Goal: Transaction & Acquisition: Obtain resource

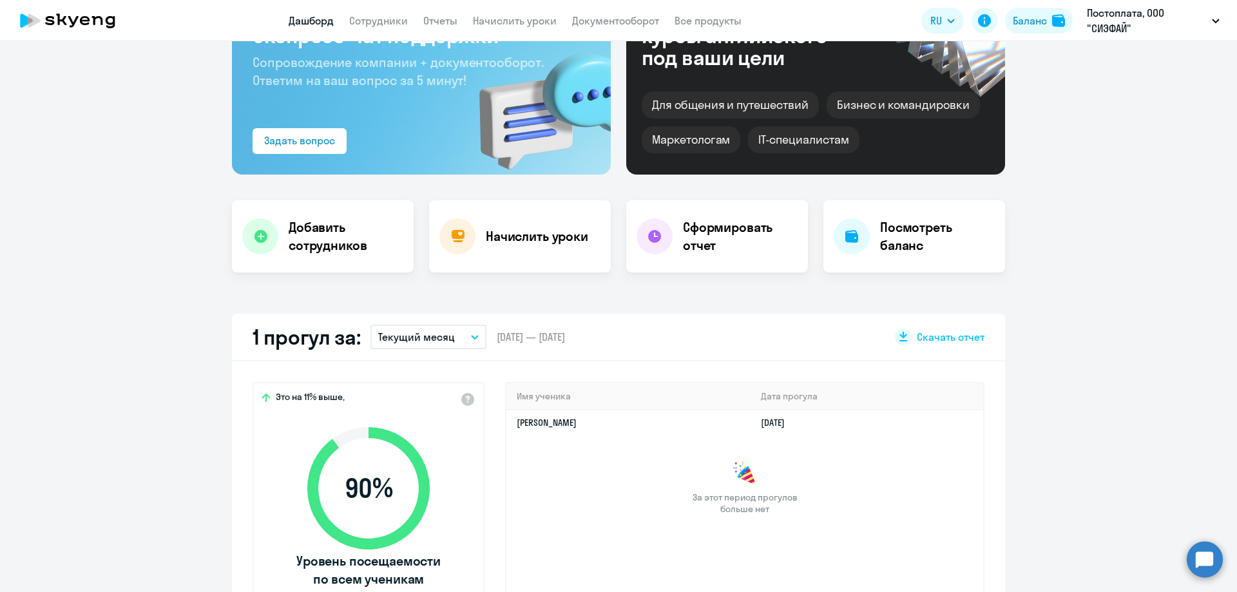
select select "30"
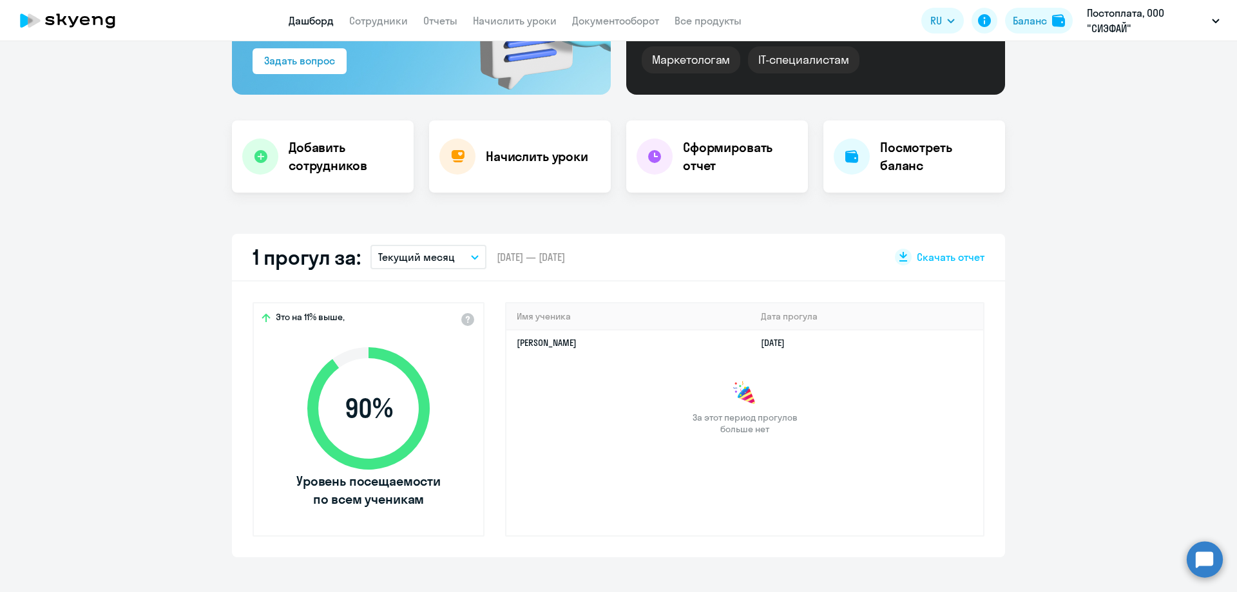
scroll to position [193, 0]
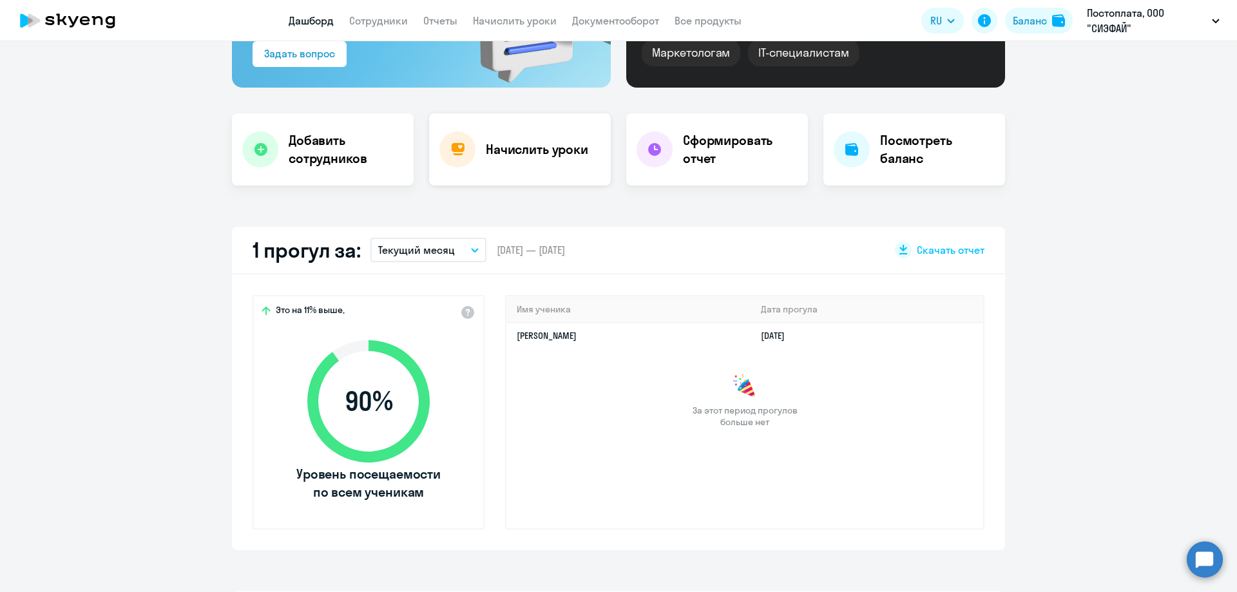
click at [520, 151] on h4 "Начислить уроки" at bounding box center [537, 149] width 102 height 18
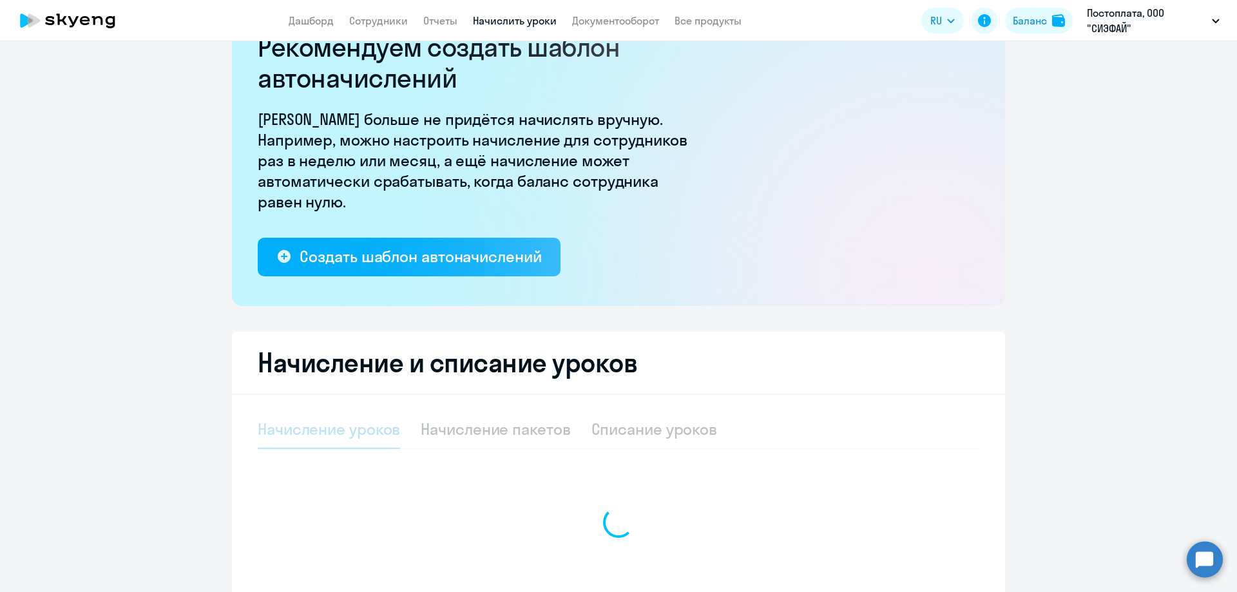
select select "10"
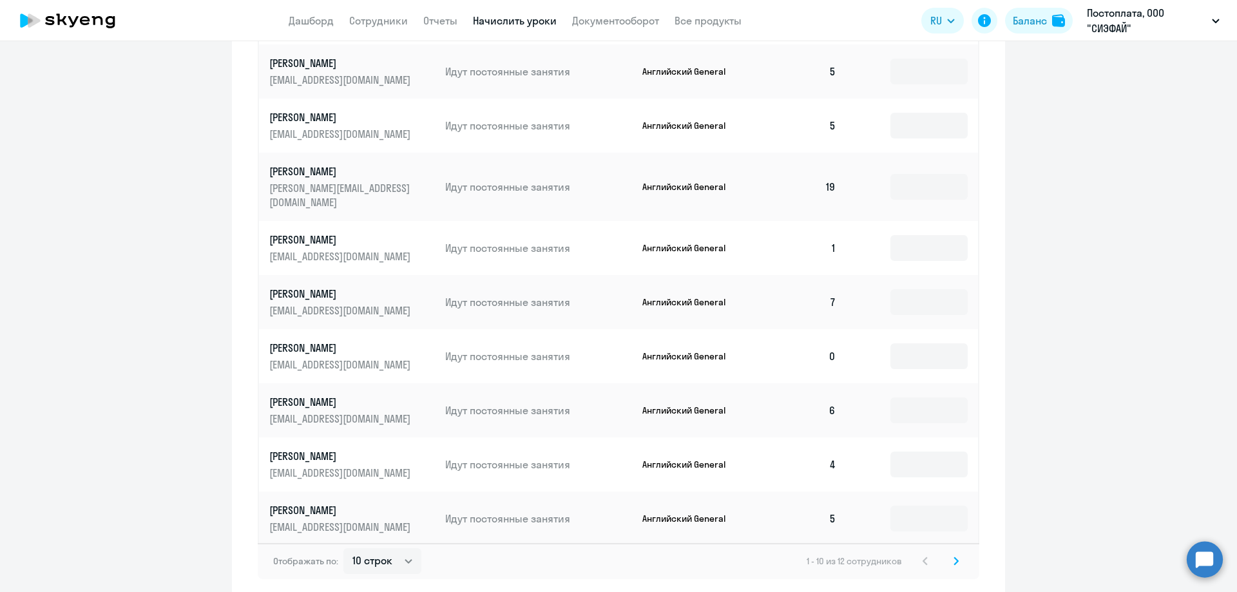
scroll to position [699, 0]
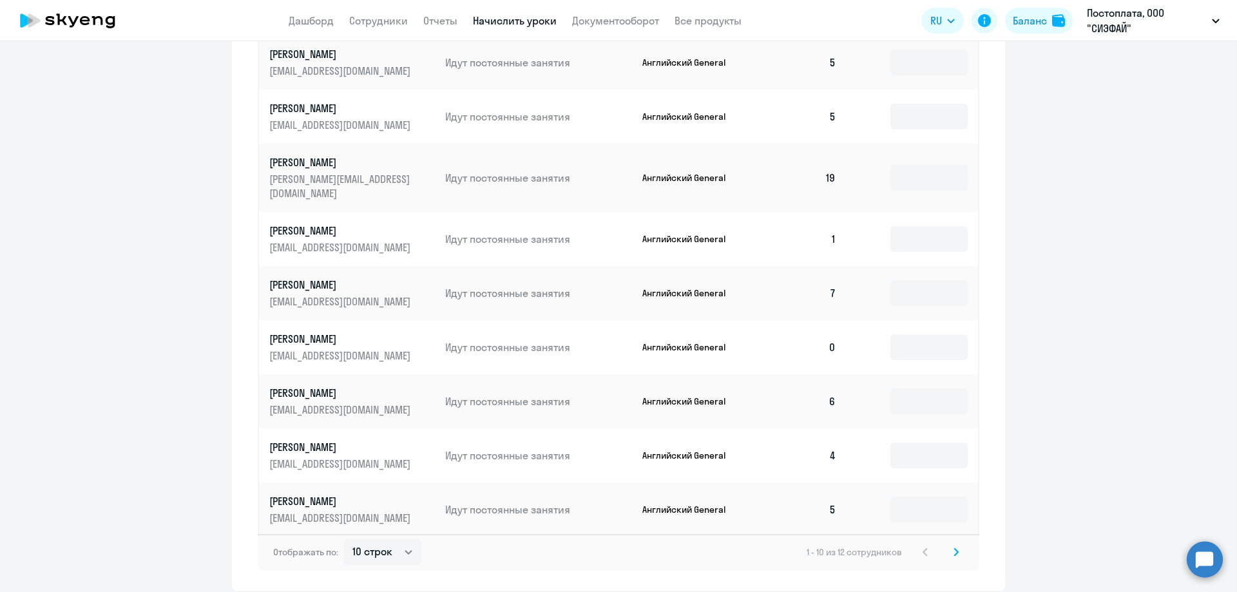
click at [948, 544] on svg-icon at bounding box center [955, 551] width 15 height 15
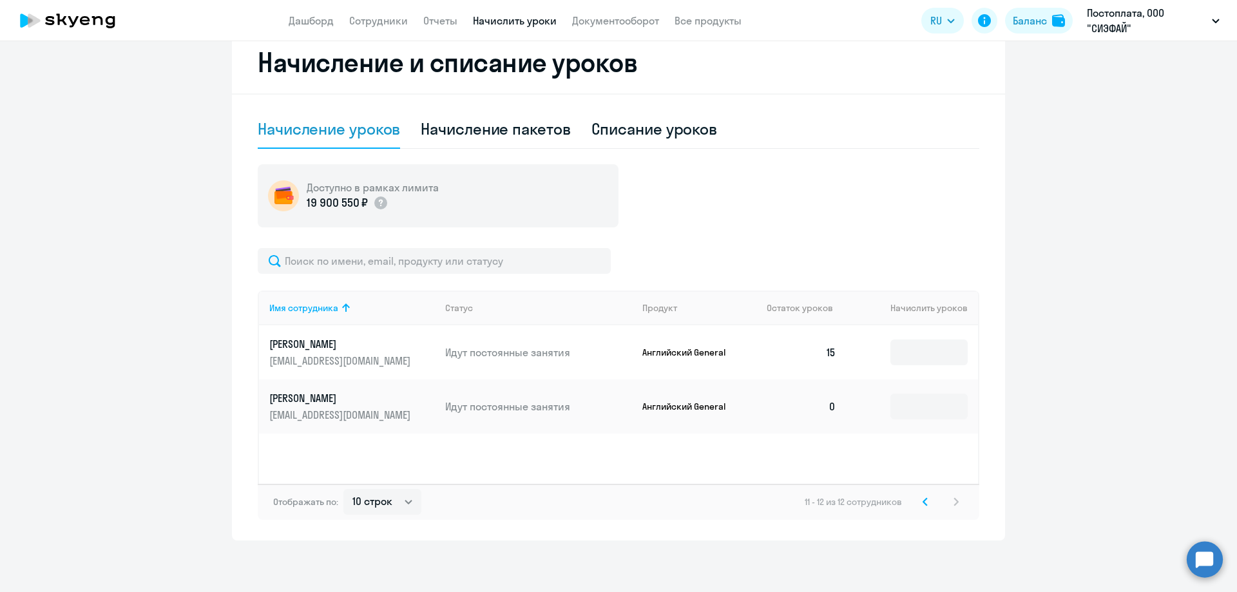
scroll to position [355, 0]
click at [907, 405] on input at bounding box center [928, 407] width 77 height 26
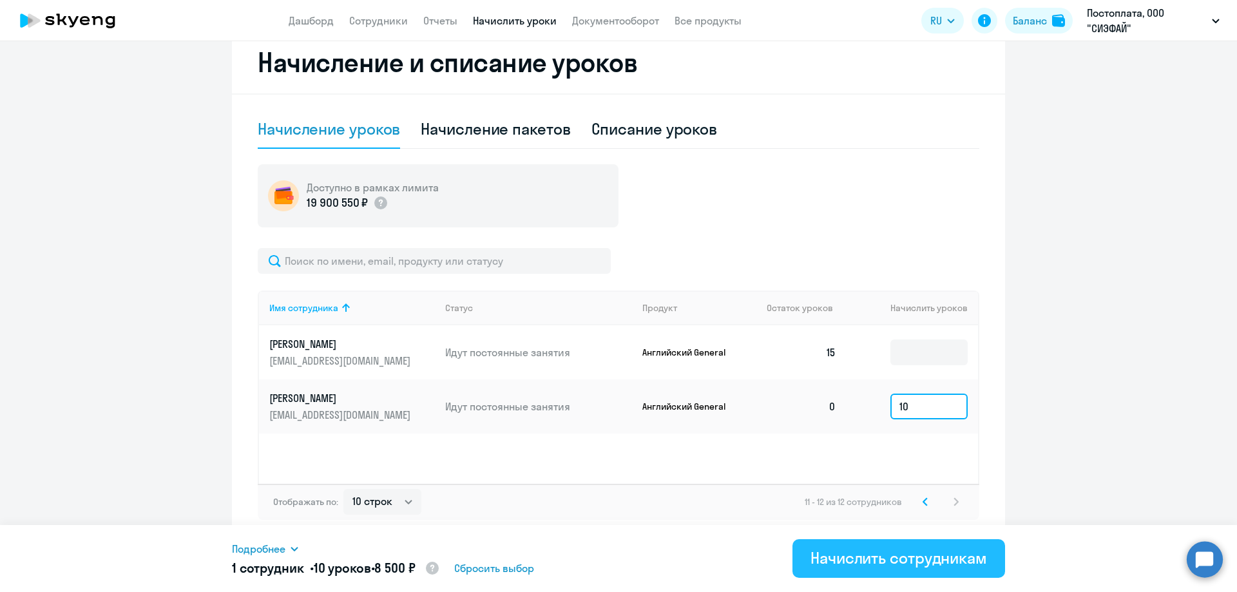
type input "10"
click at [879, 560] on div "Начислить сотрудникам" at bounding box center [898, 557] width 176 height 21
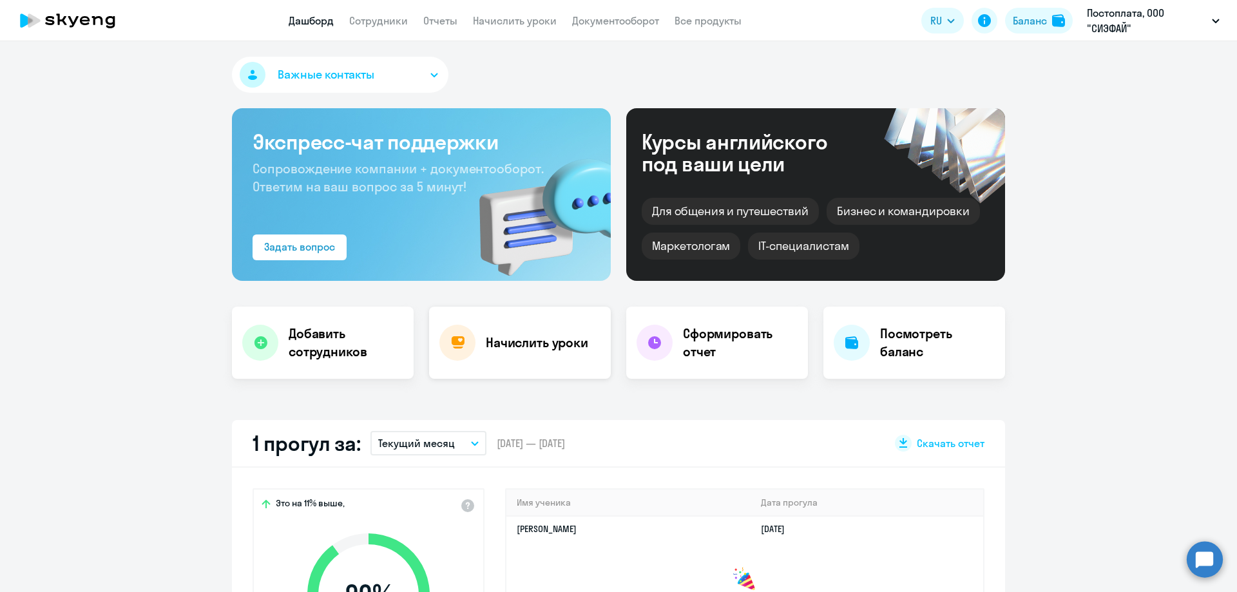
select select "30"
click at [516, 338] on h4 "Начислить уроки" at bounding box center [537, 343] width 102 height 18
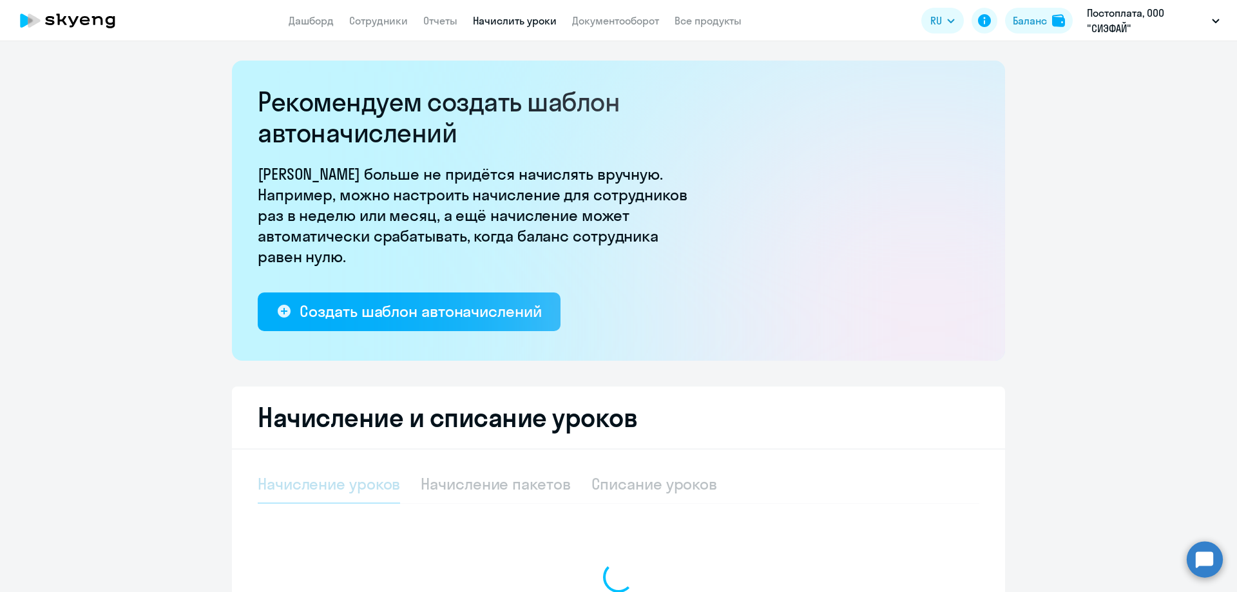
select select "10"
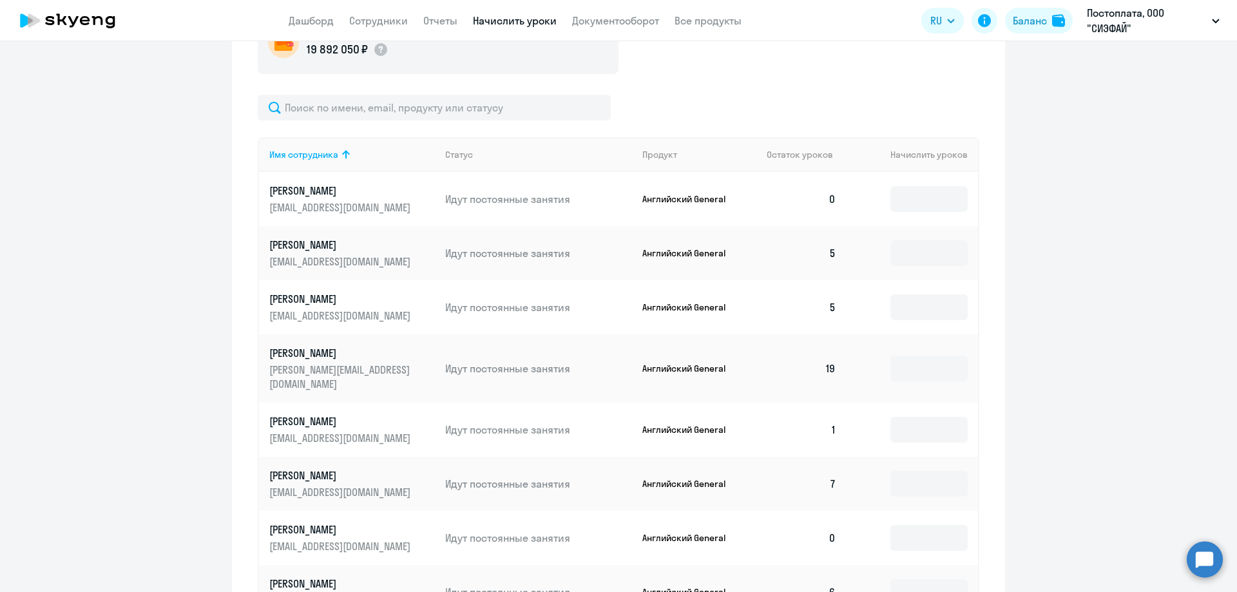
scroll to position [515, 0]
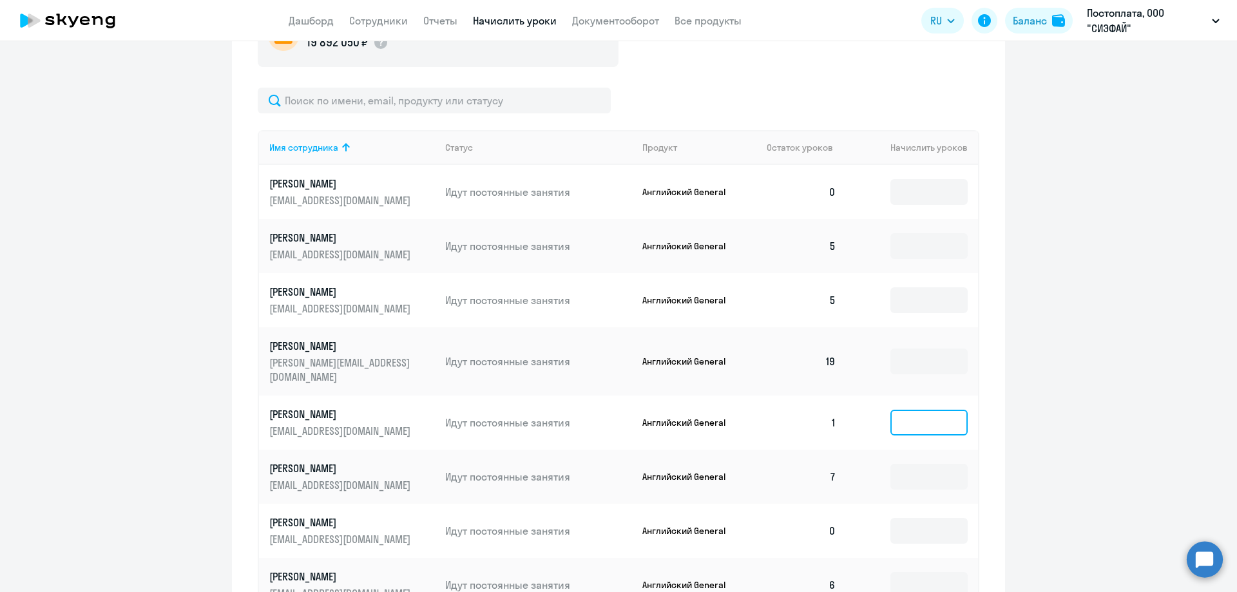
click at [937, 410] on input at bounding box center [928, 423] width 77 height 26
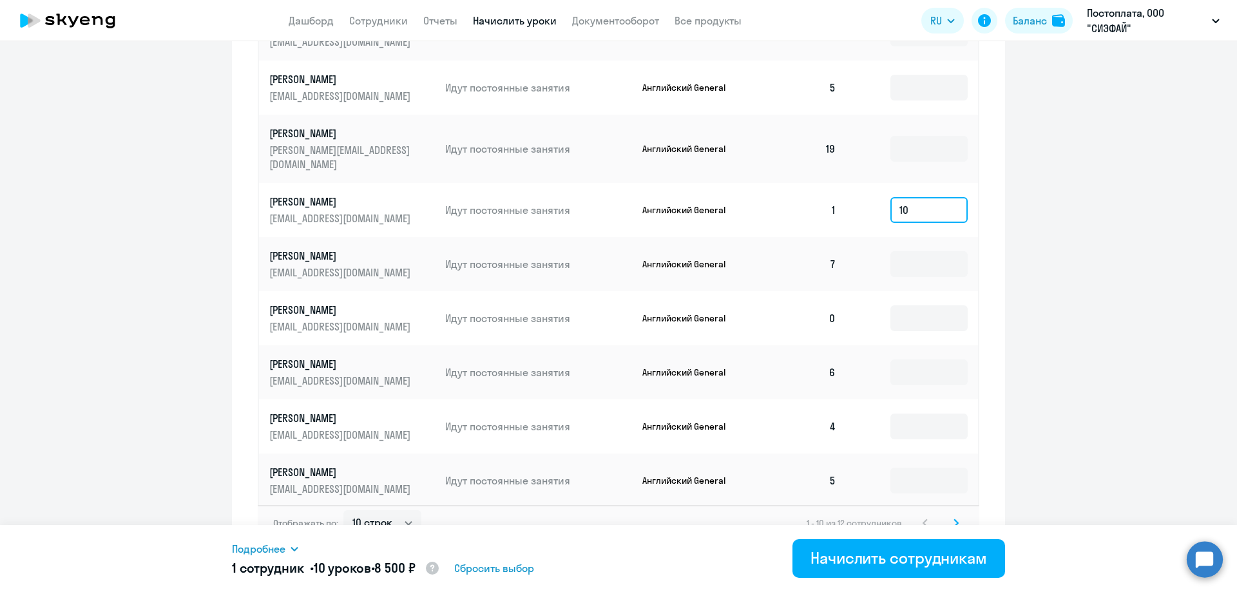
scroll to position [737, 0]
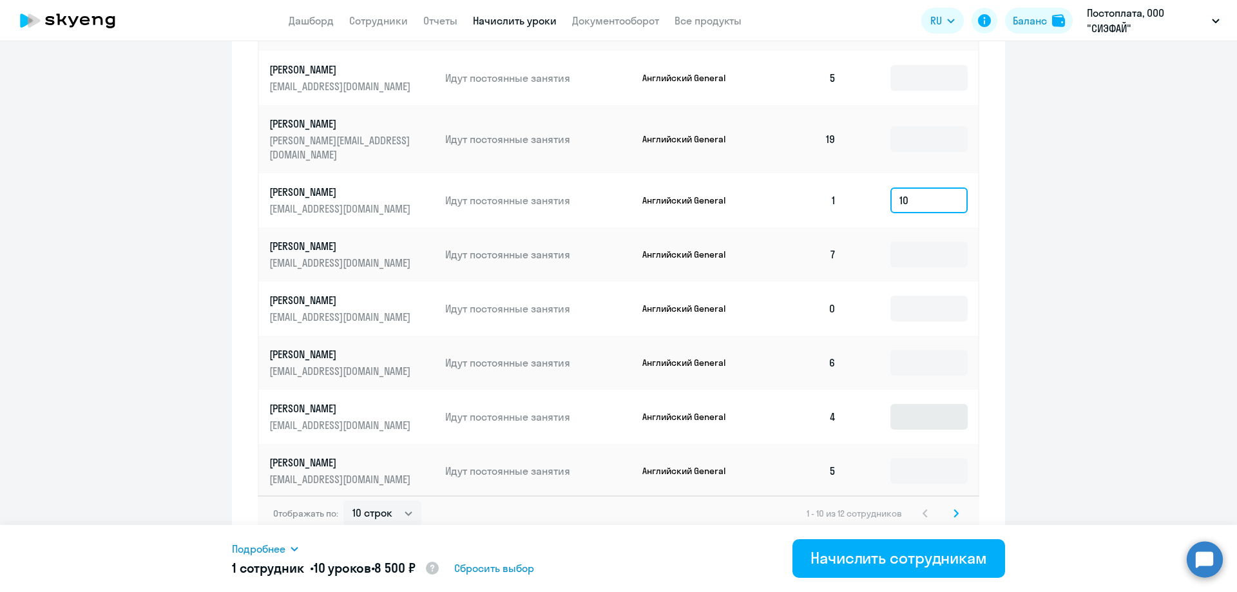
type input "10"
click at [920, 405] on input at bounding box center [928, 417] width 77 height 26
type input "10"
click at [910, 461] on input at bounding box center [928, 471] width 77 height 26
type input "10"
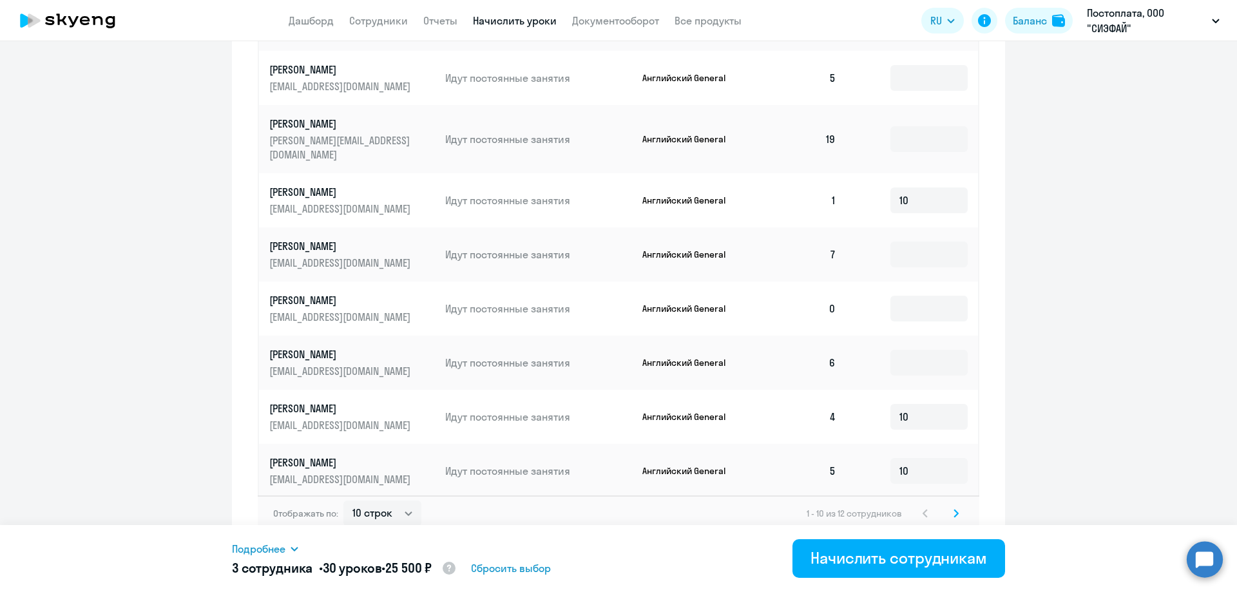
click at [953, 509] on icon at bounding box center [955, 513] width 5 height 9
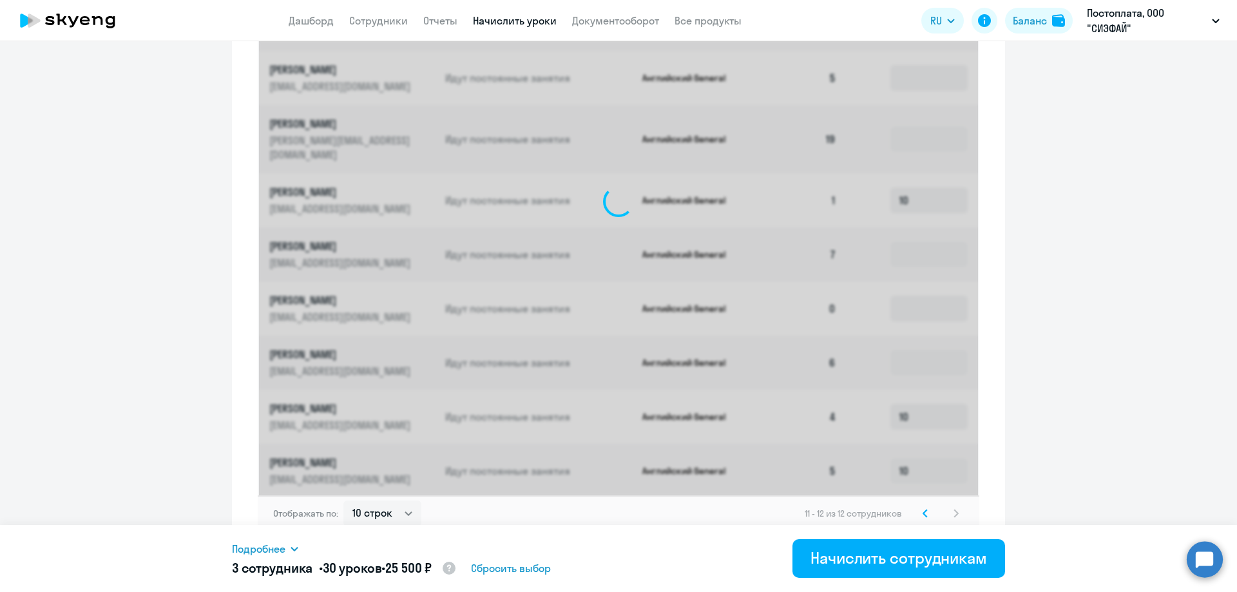
scroll to position [355, 0]
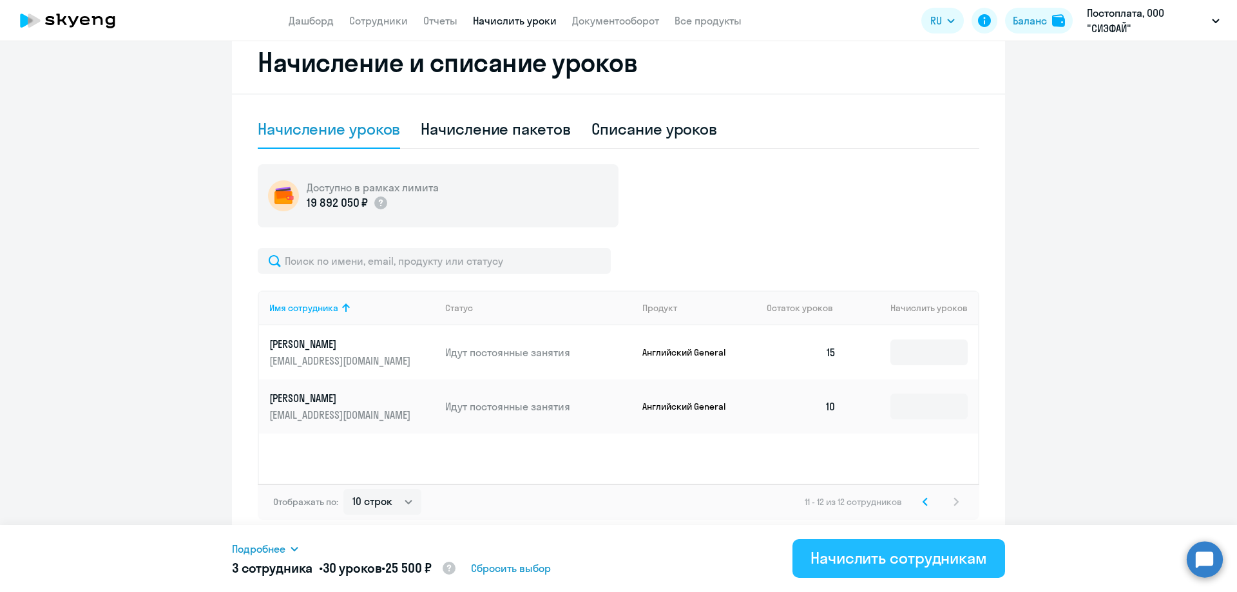
click at [883, 560] on div "Начислить сотрудникам" at bounding box center [898, 557] width 176 height 21
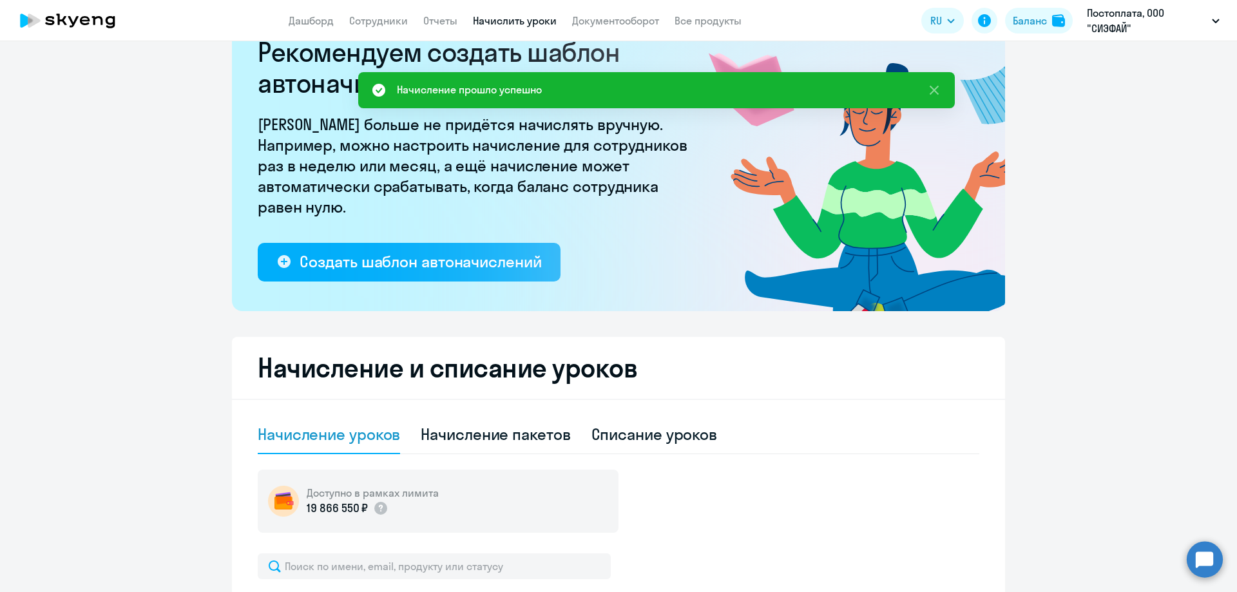
scroll to position [0, 0]
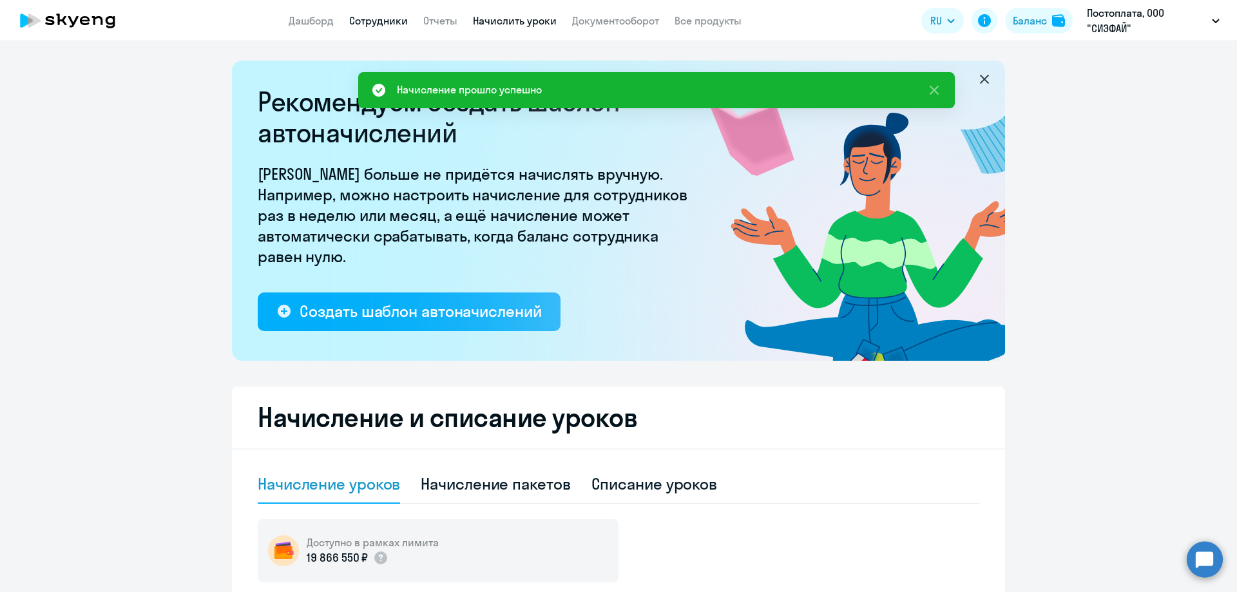
click at [398, 18] on link "Сотрудники" at bounding box center [378, 20] width 59 height 13
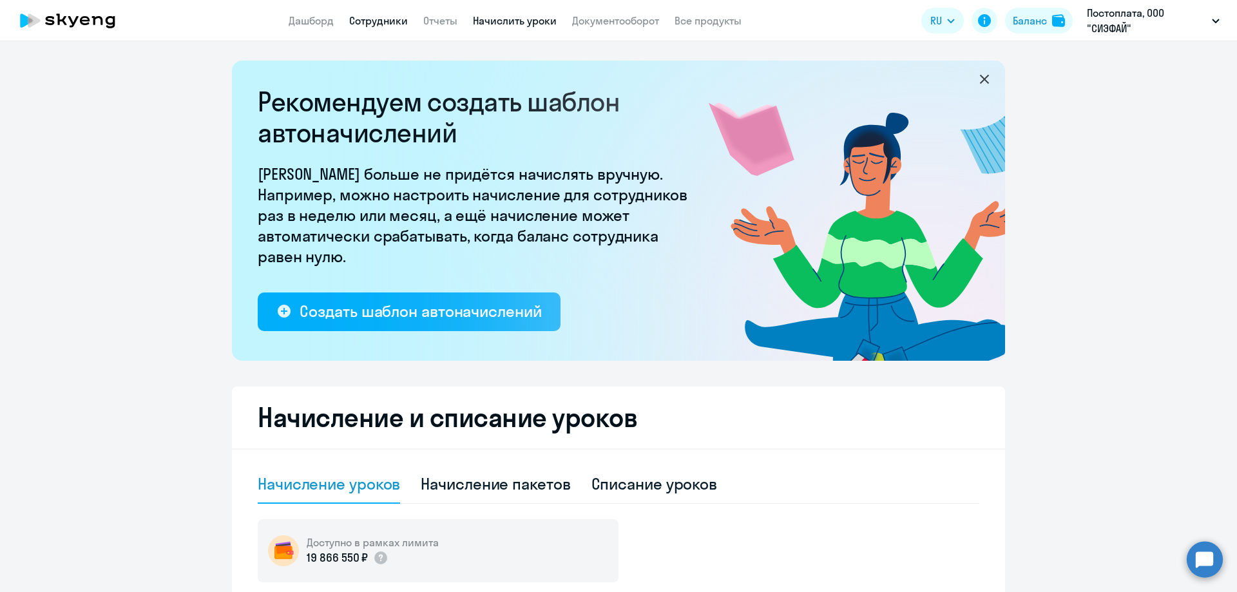
select select "30"
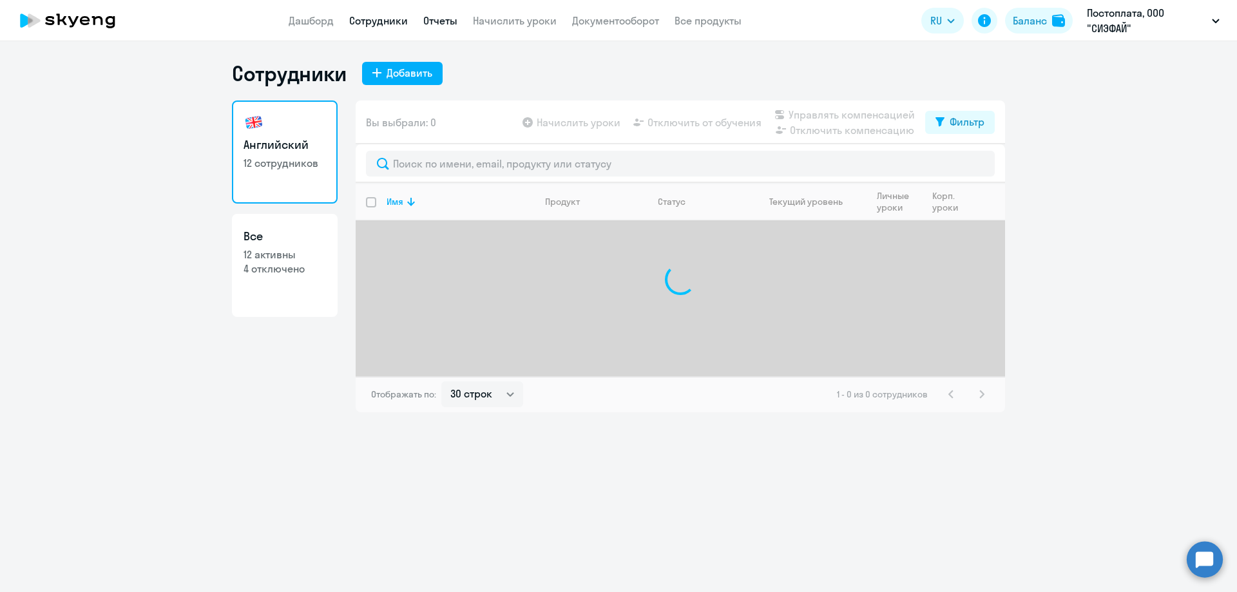
click at [435, 17] on link "Отчеты" at bounding box center [440, 20] width 34 height 13
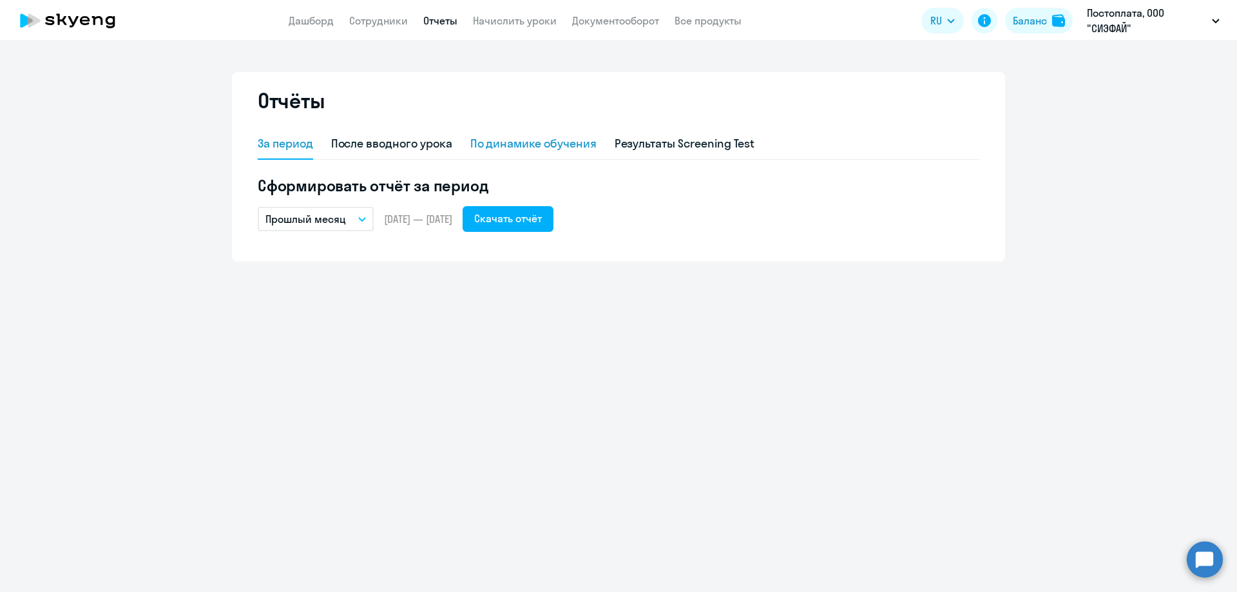
click at [500, 138] on div "По динамике обучения" at bounding box center [533, 143] width 126 height 17
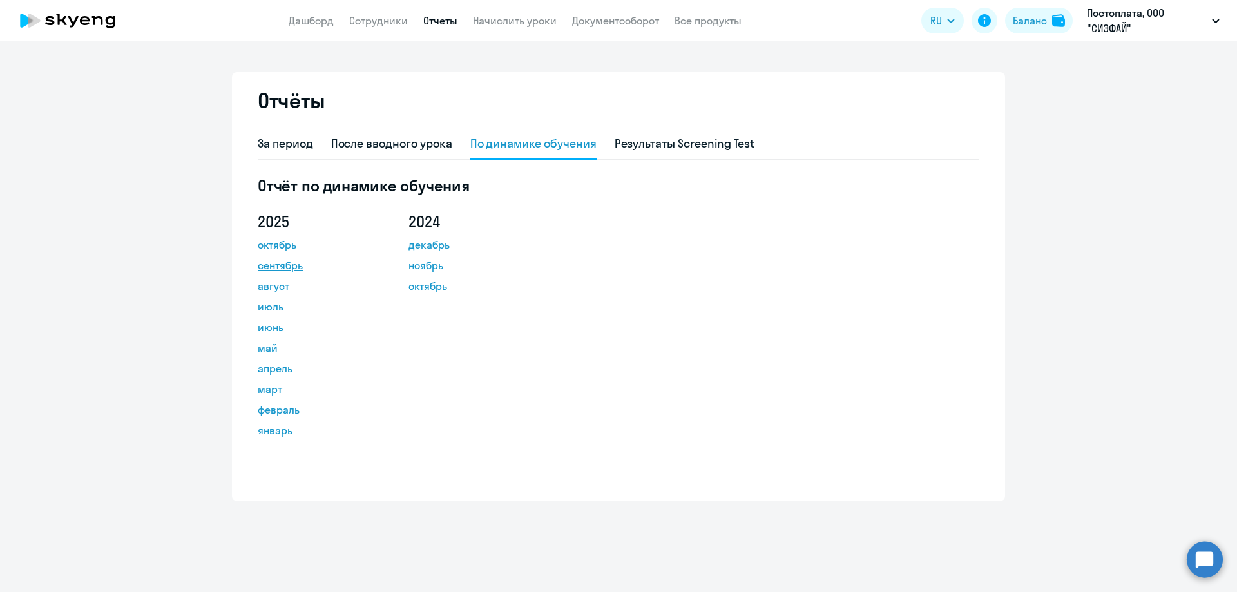
click at [274, 264] on link "сентябрь" at bounding box center [316, 265] width 116 height 15
click at [386, 140] on div "После вводного урока" at bounding box center [391, 143] width 121 height 17
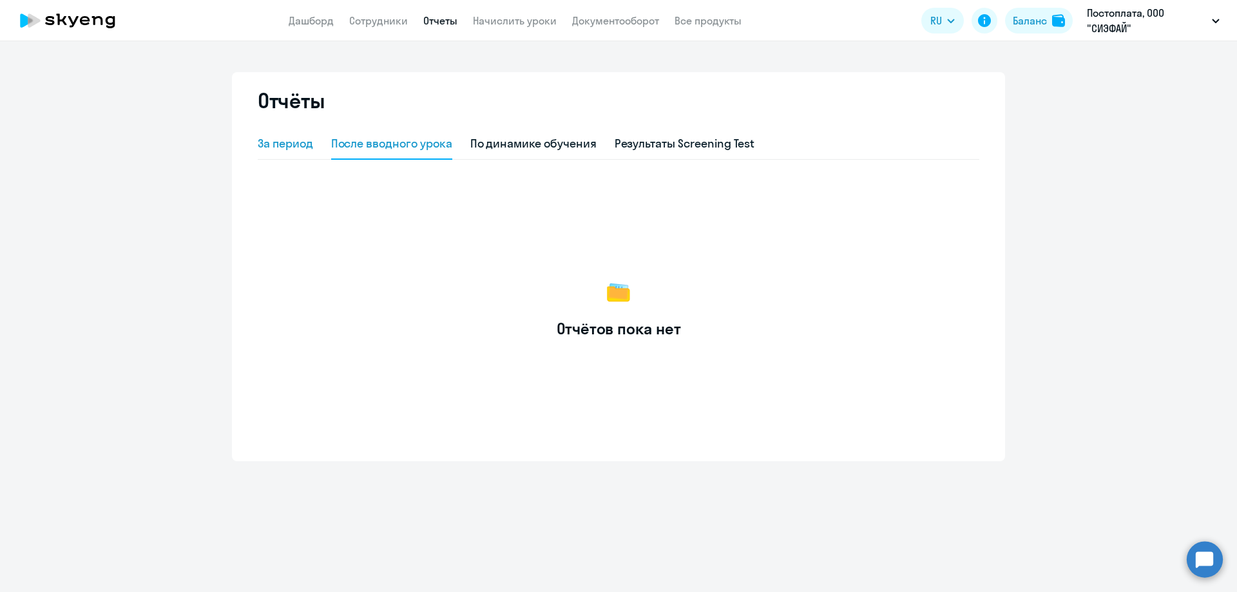
click at [298, 138] on div "За период" at bounding box center [285, 143] width 55 height 17
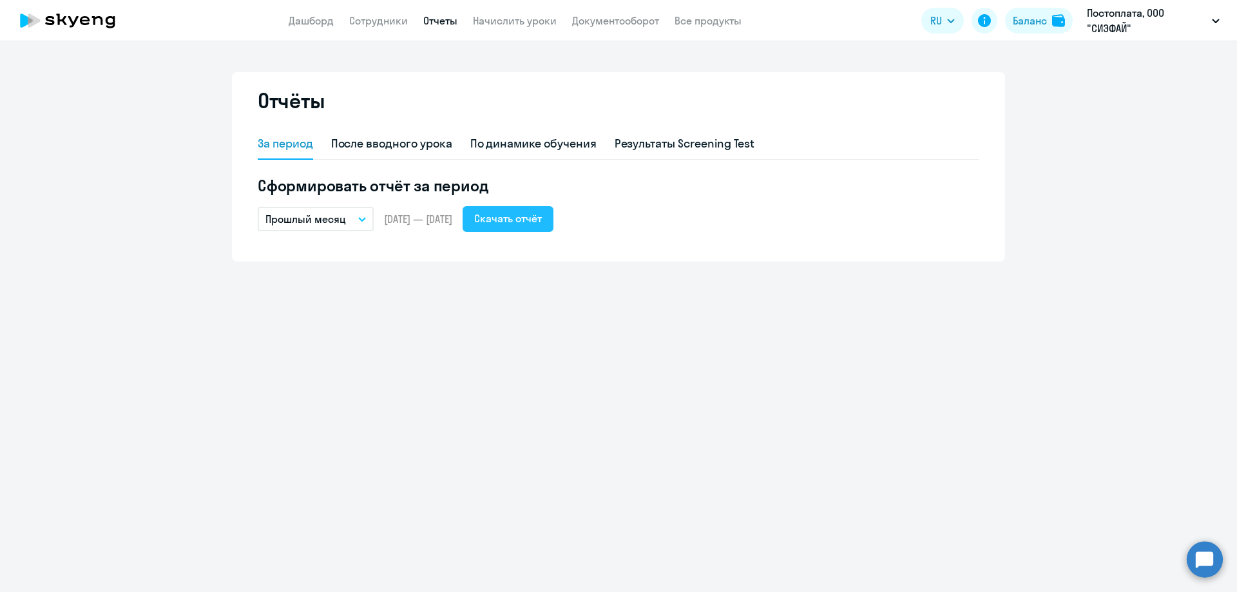
click at [533, 220] on div "Скачать отчёт" at bounding box center [508, 218] width 68 height 15
click at [390, 23] on link "Сотрудники" at bounding box center [378, 20] width 59 height 13
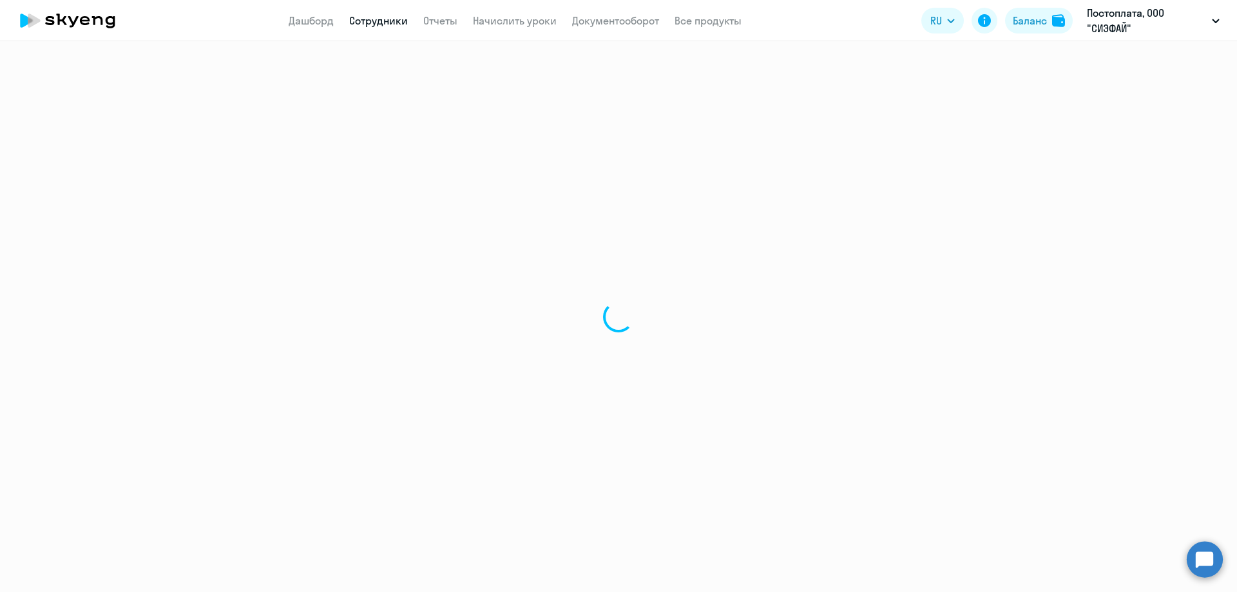
select select "30"
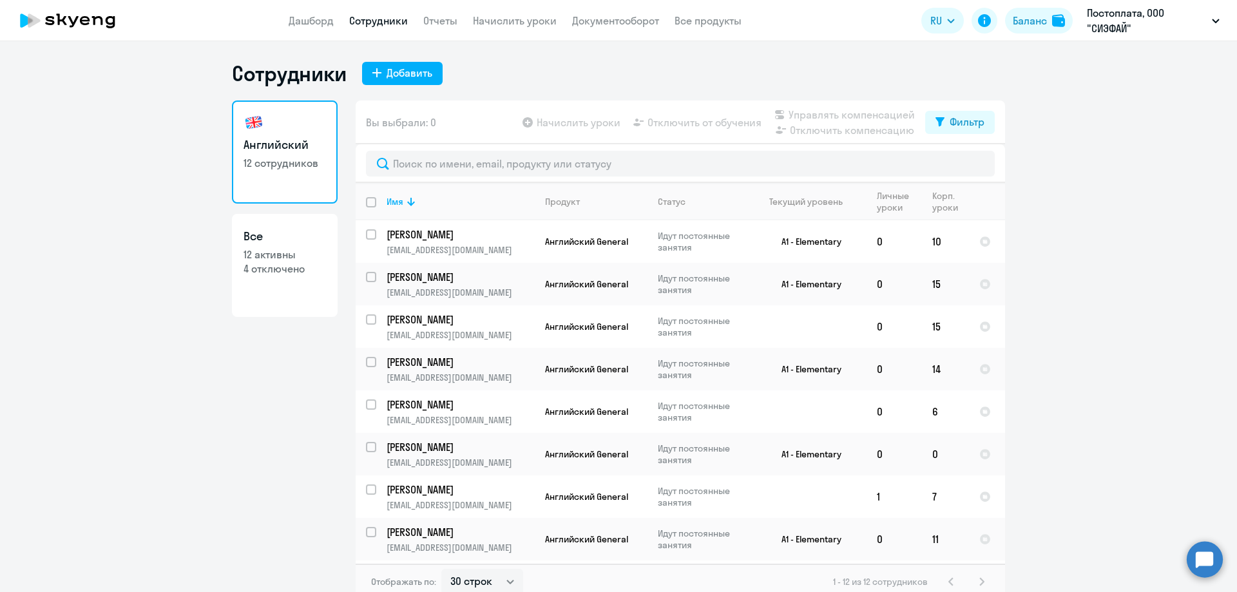
click at [313, 13] on app-menu-item-link "Дашборд" at bounding box center [311, 21] width 45 height 16
click at [303, 19] on link "Дашборд" at bounding box center [311, 20] width 45 height 13
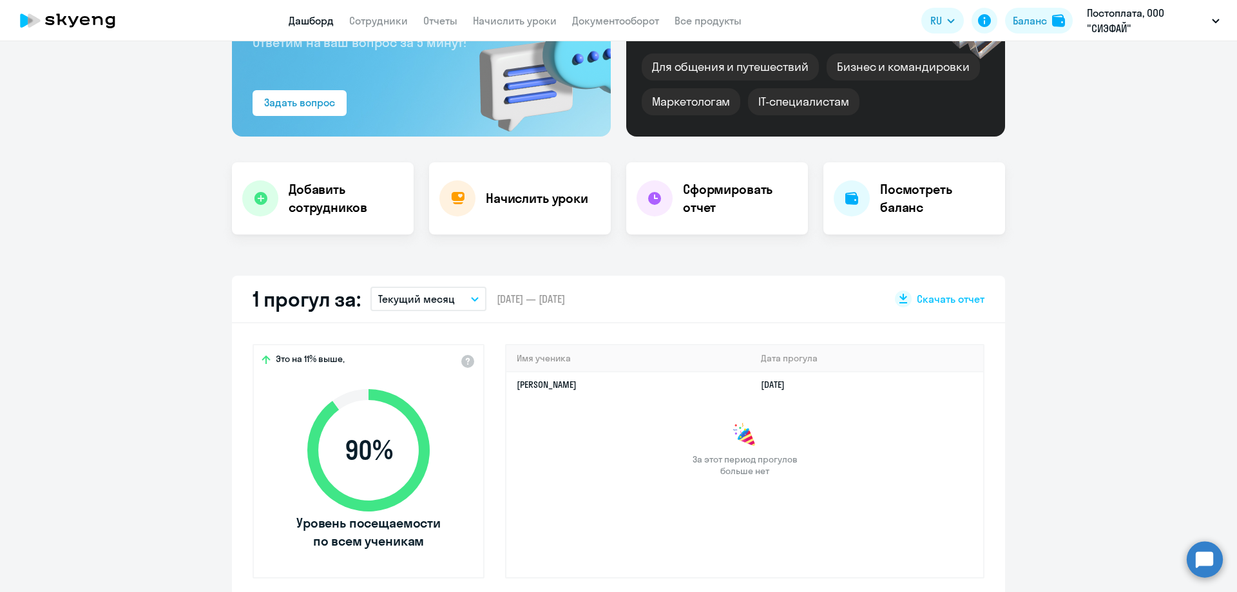
scroll to position [193, 0]
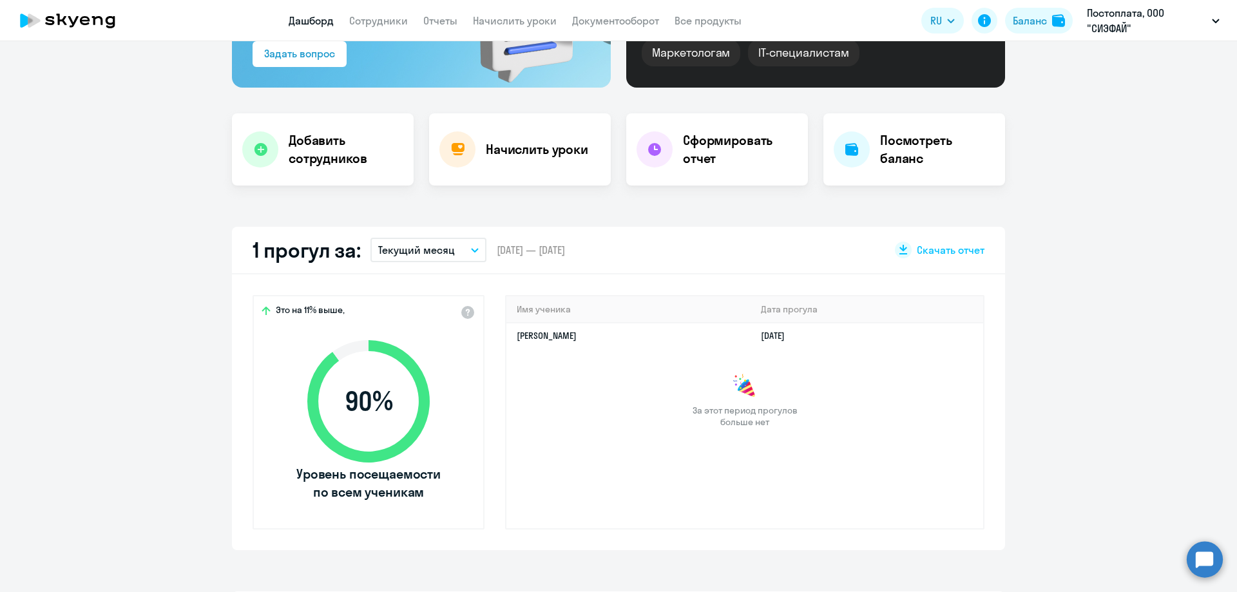
select select "30"
click at [471, 248] on icon "button" at bounding box center [475, 250] width 8 height 5
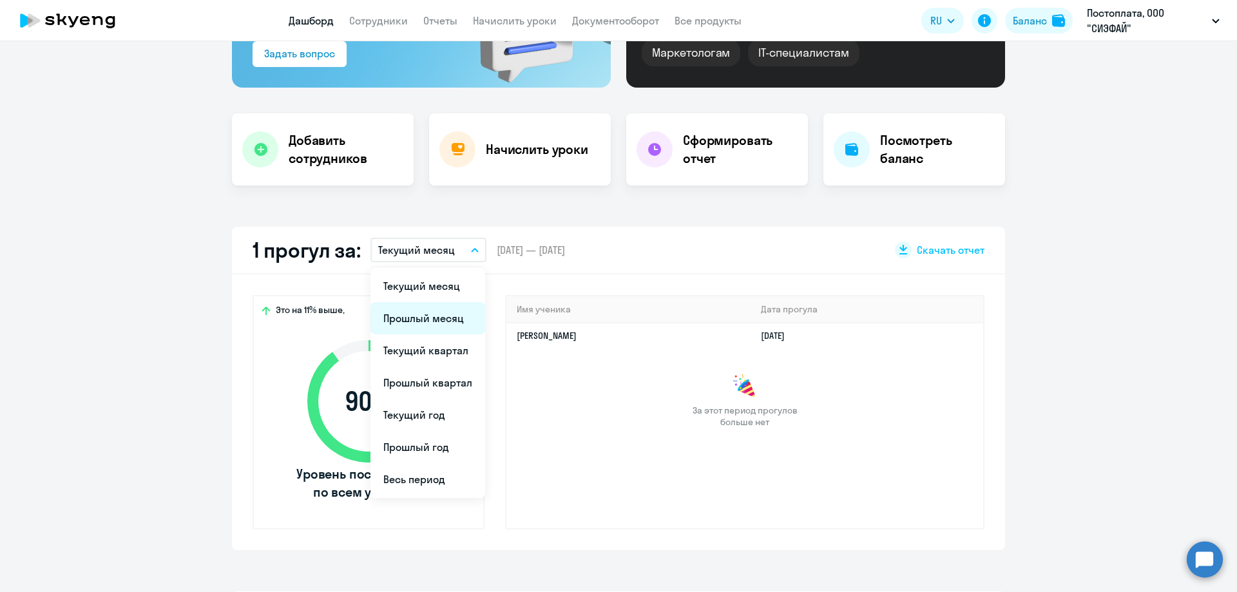
click at [443, 319] on li "Прошлый месяц" at bounding box center [427, 318] width 115 height 32
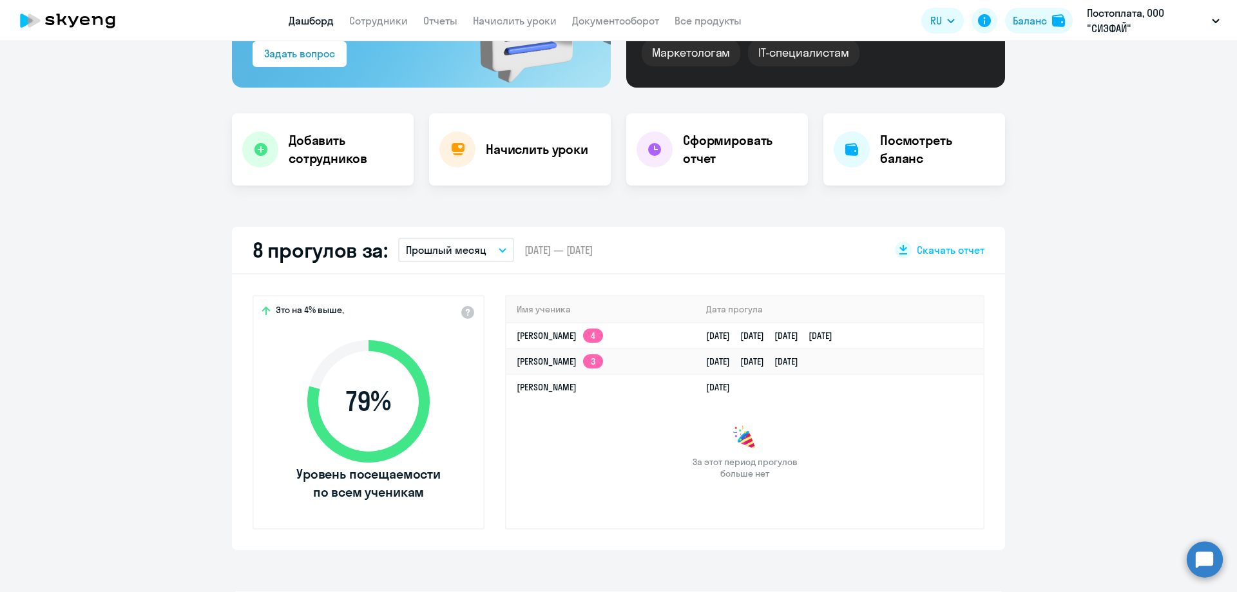
click at [493, 252] on button "Прошлый месяц" at bounding box center [456, 250] width 116 height 24
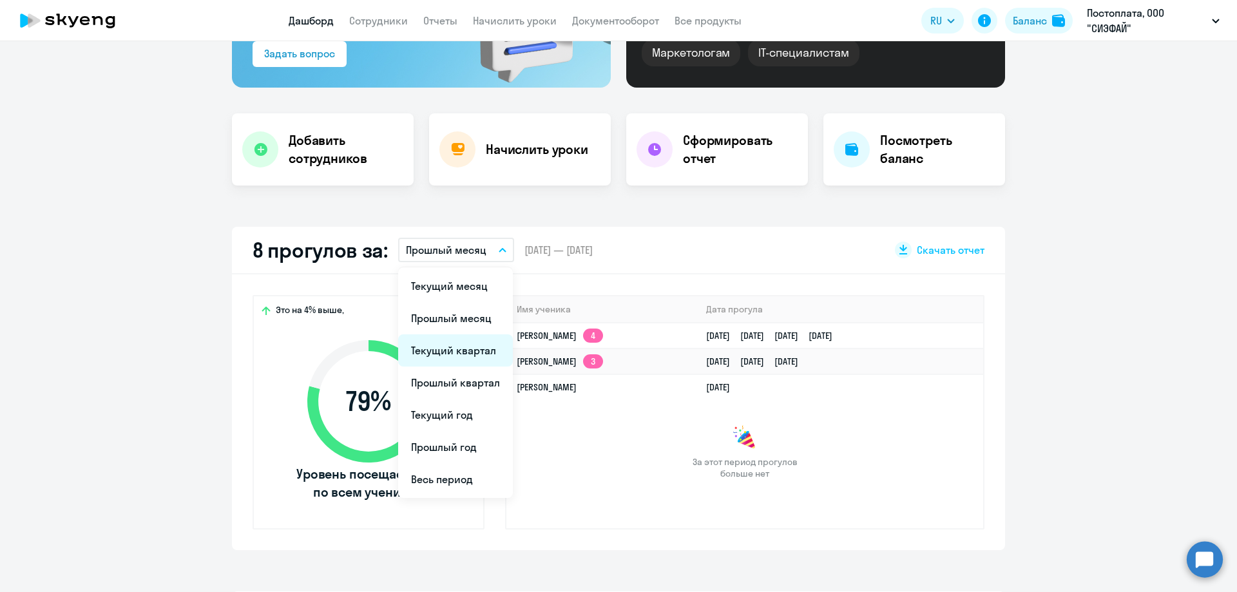
click at [475, 346] on li "Текущий квартал" at bounding box center [455, 350] width 115 height 32
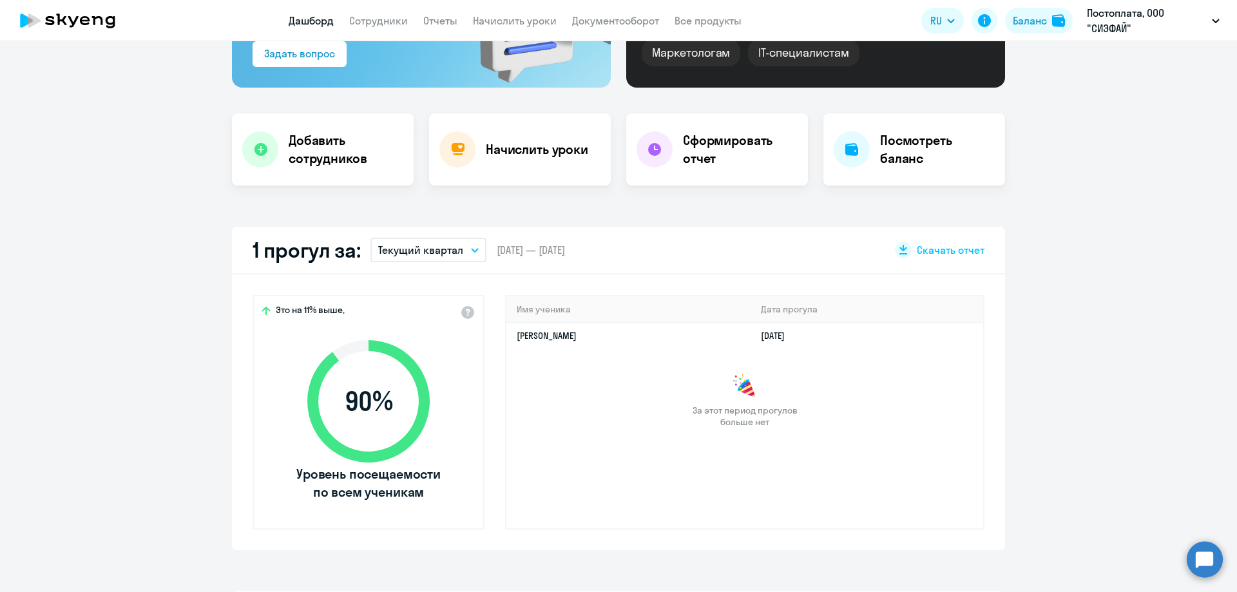
scroll to position [0, 0]
